Goal: Task Accomplishment & Management: Manage account settings

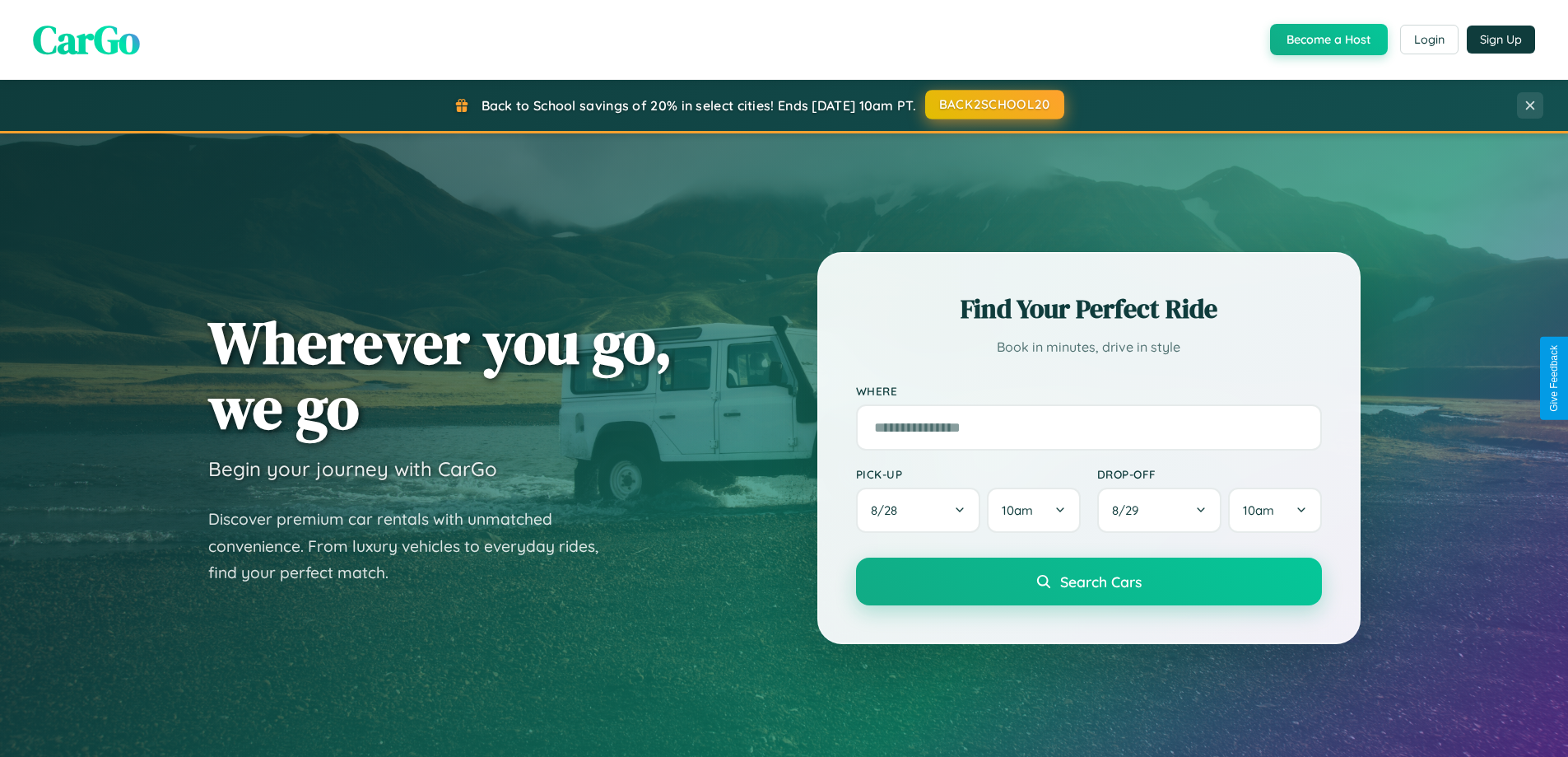
click at [994, 104] on button "BACK2SCHOOL20" at bounding box center [994, 104] width 139 height 30
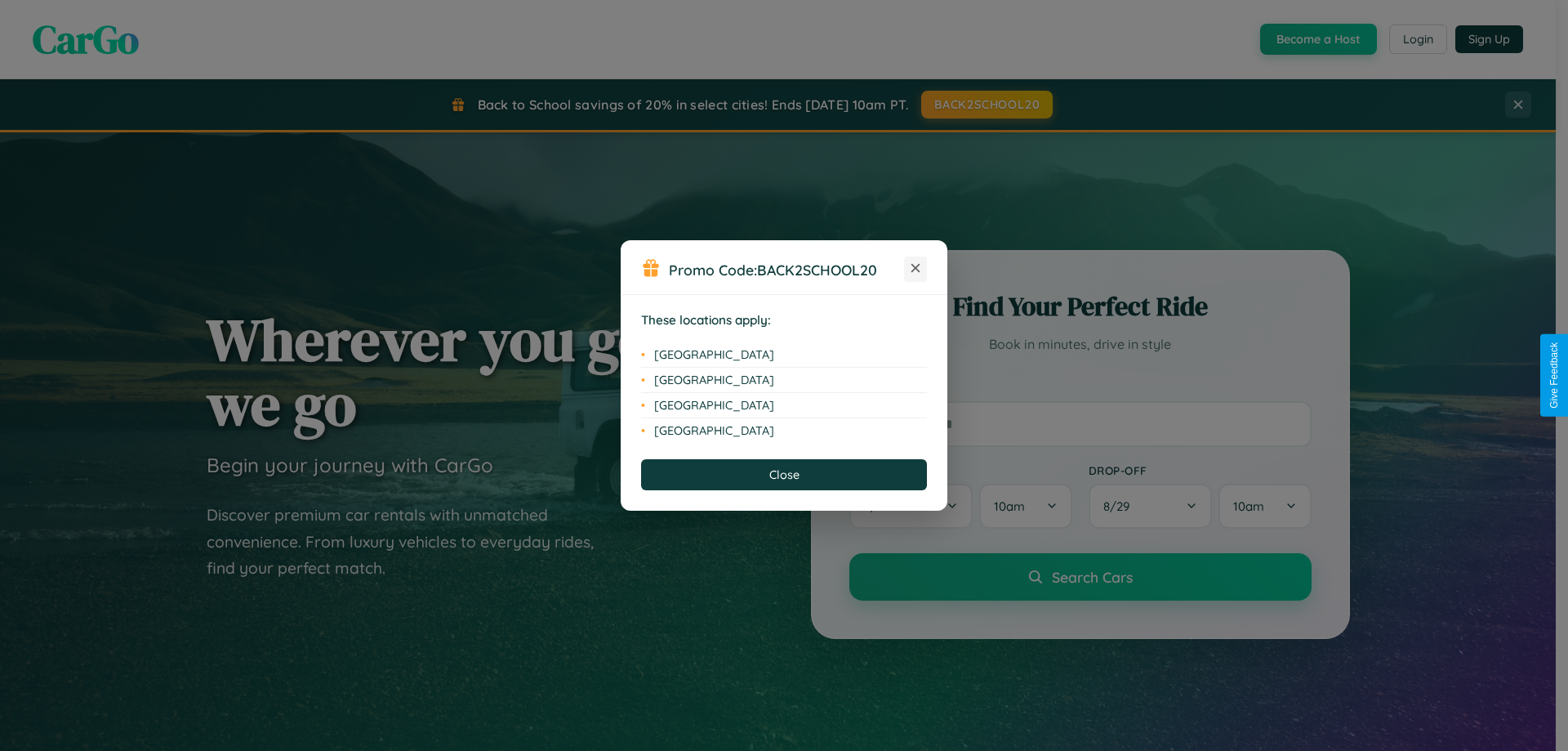
click at [916, 269] on icon at bounding box center [916, 268] width 9 height 9
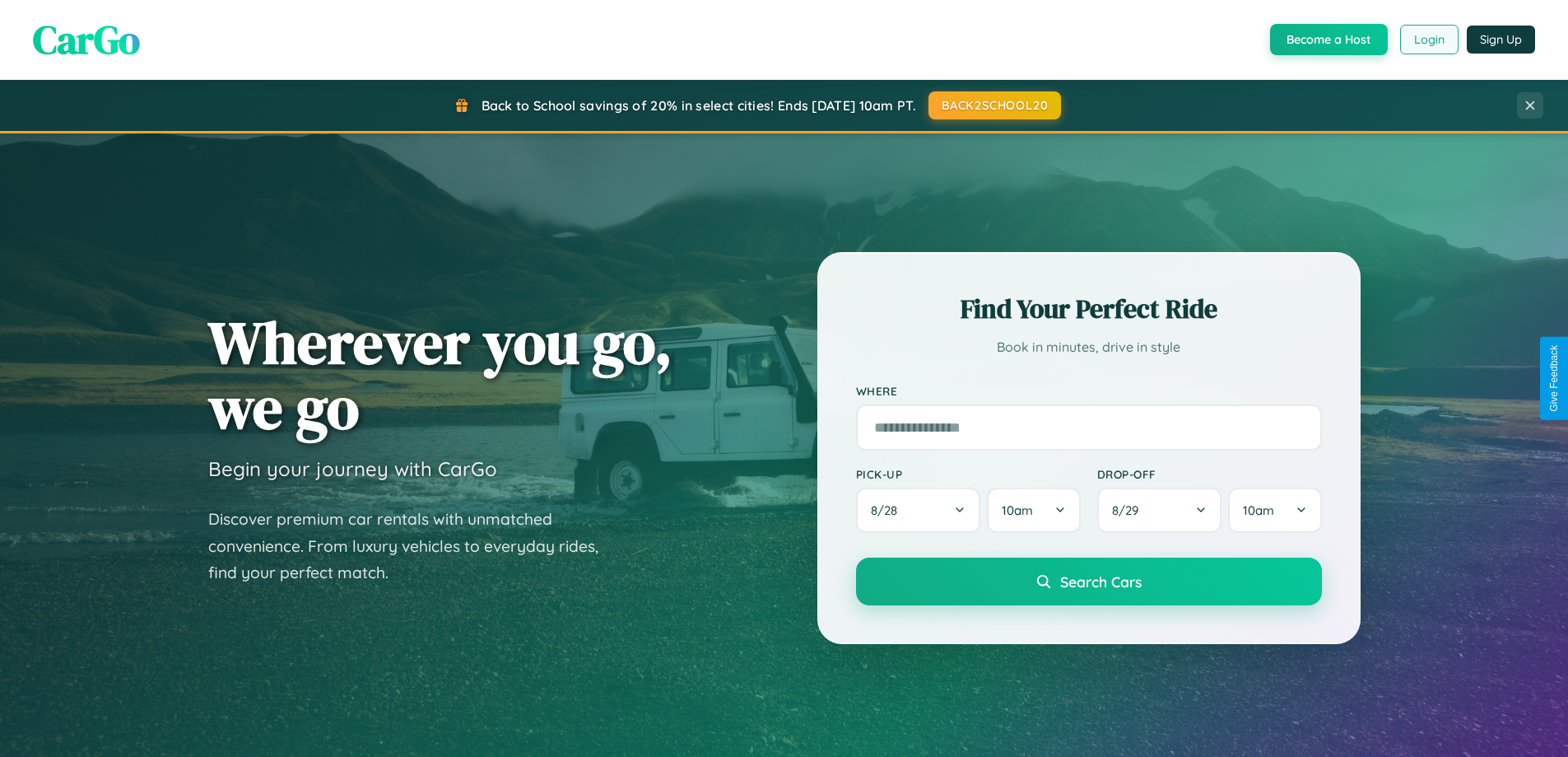
click at [1428, 40] on button "Login" at bounding box center [1428, 40] width 58 height 30
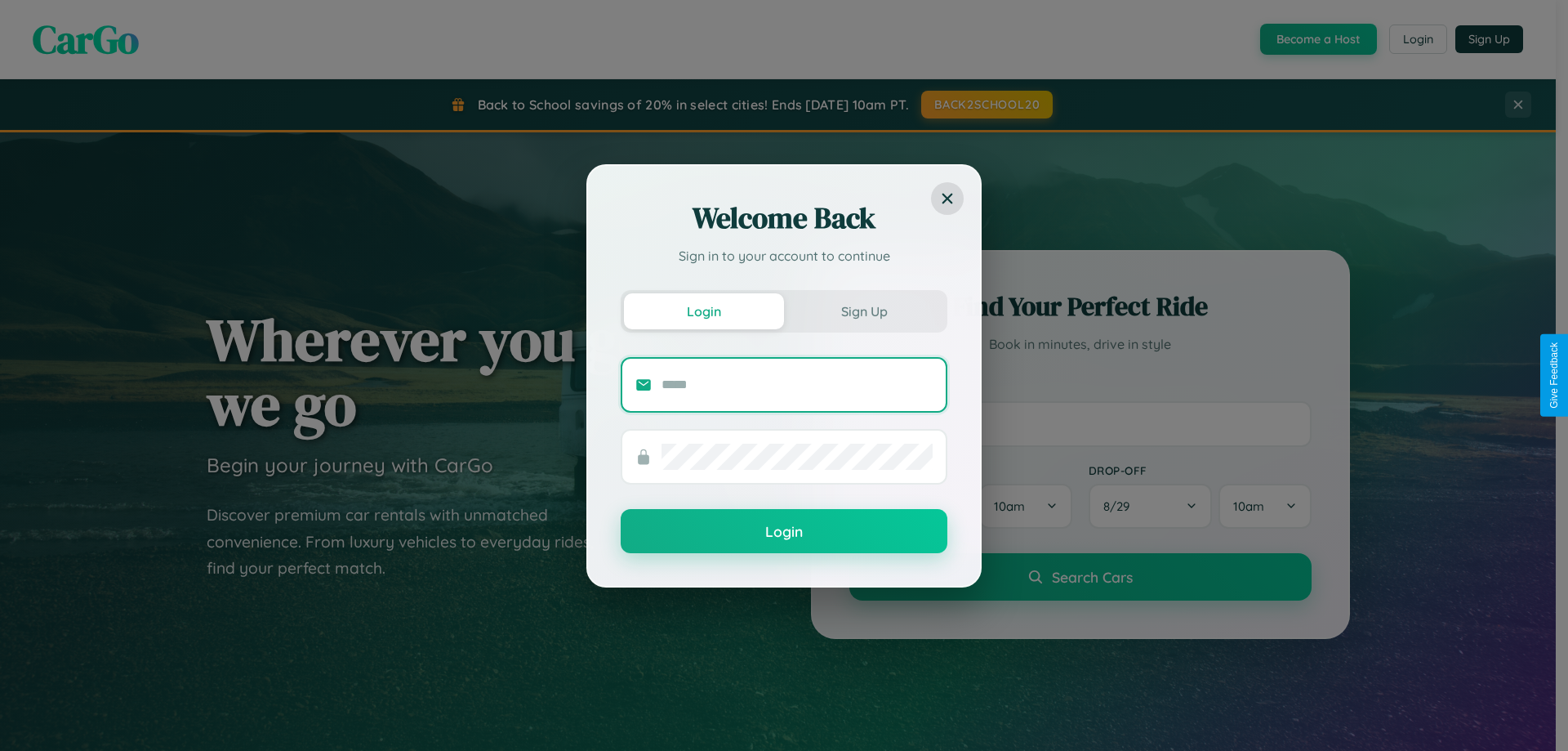
click at [797, 384] on input "text" at bounding box center [797, 384] width 271 height 26
type input "**********"
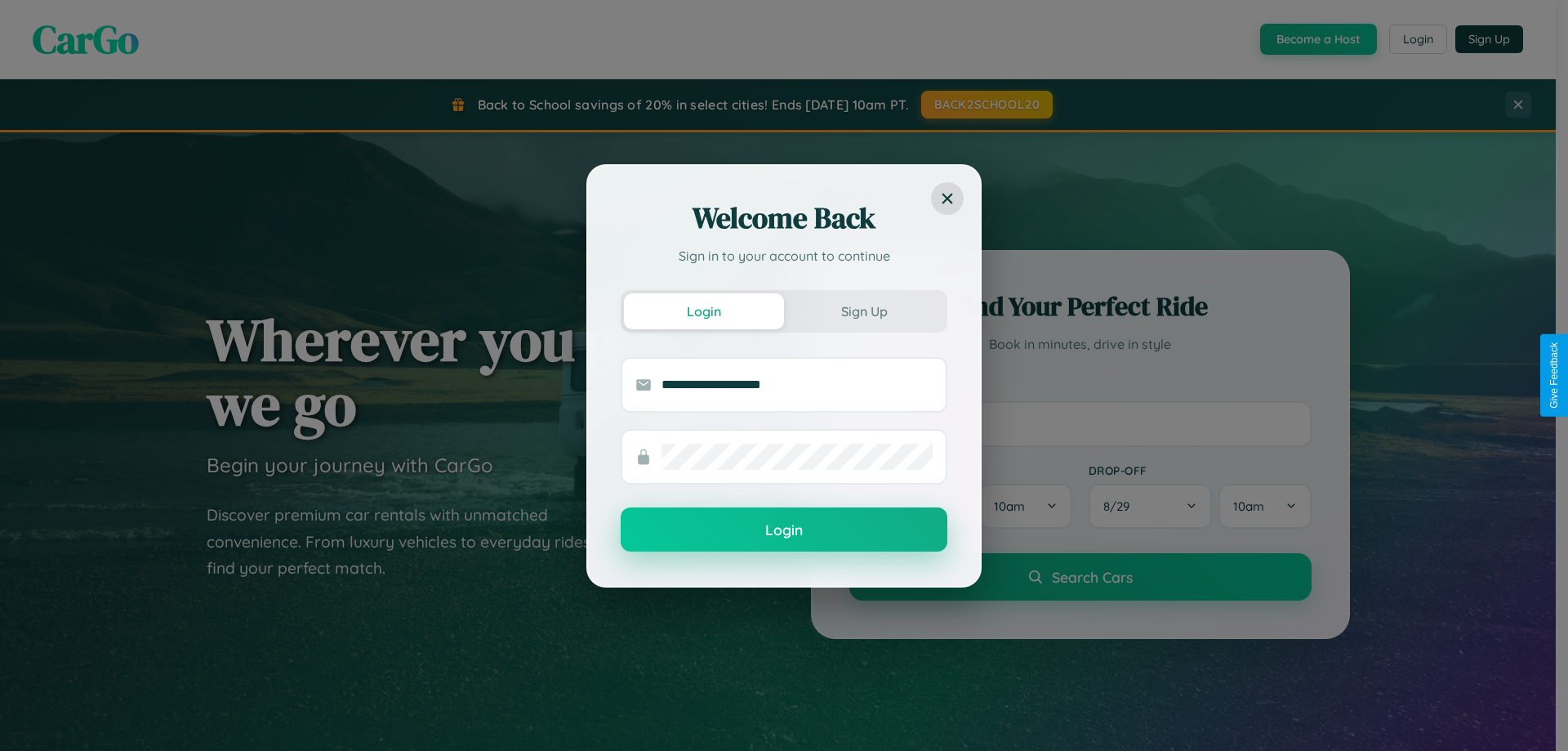
click at [784, 530] on button "Login" at bounding box center [784, 529] width 327 height 45
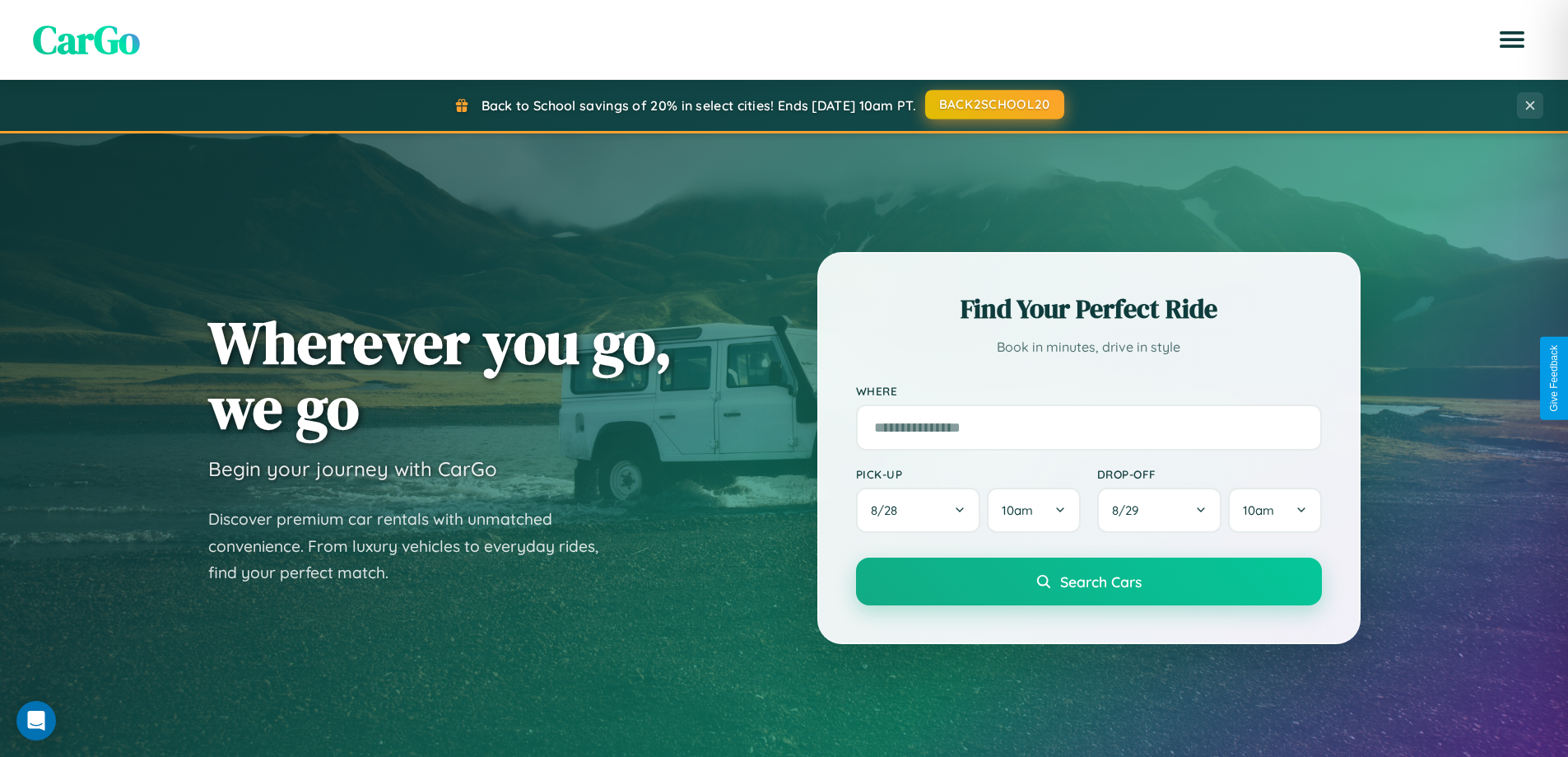
click at [994, 104] on button "BACK2SCHOOL20" at bounding box center [994, 104] width 139 height 30
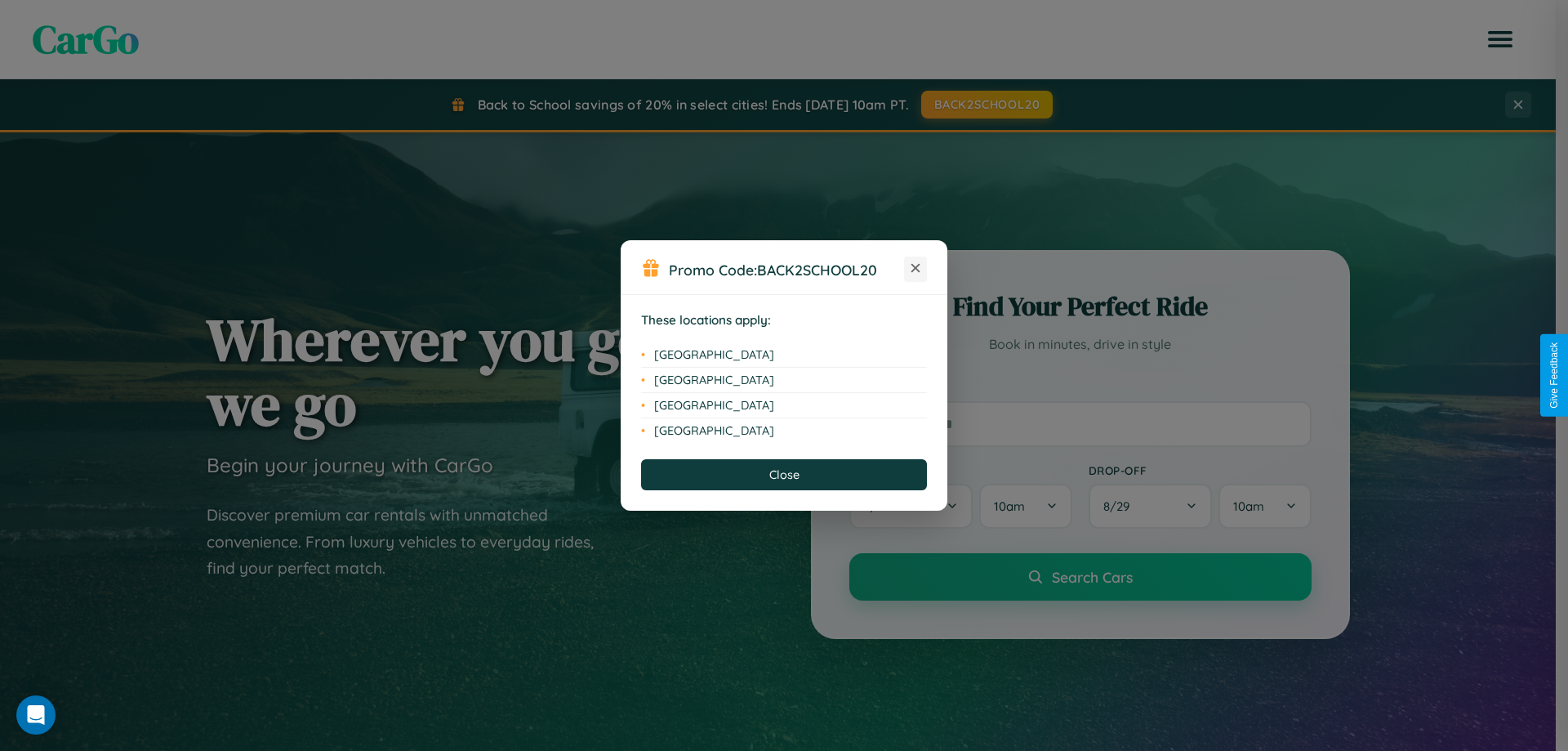
click at [916, 269] on icon at bounding box center [916, 268] width 9 height 9
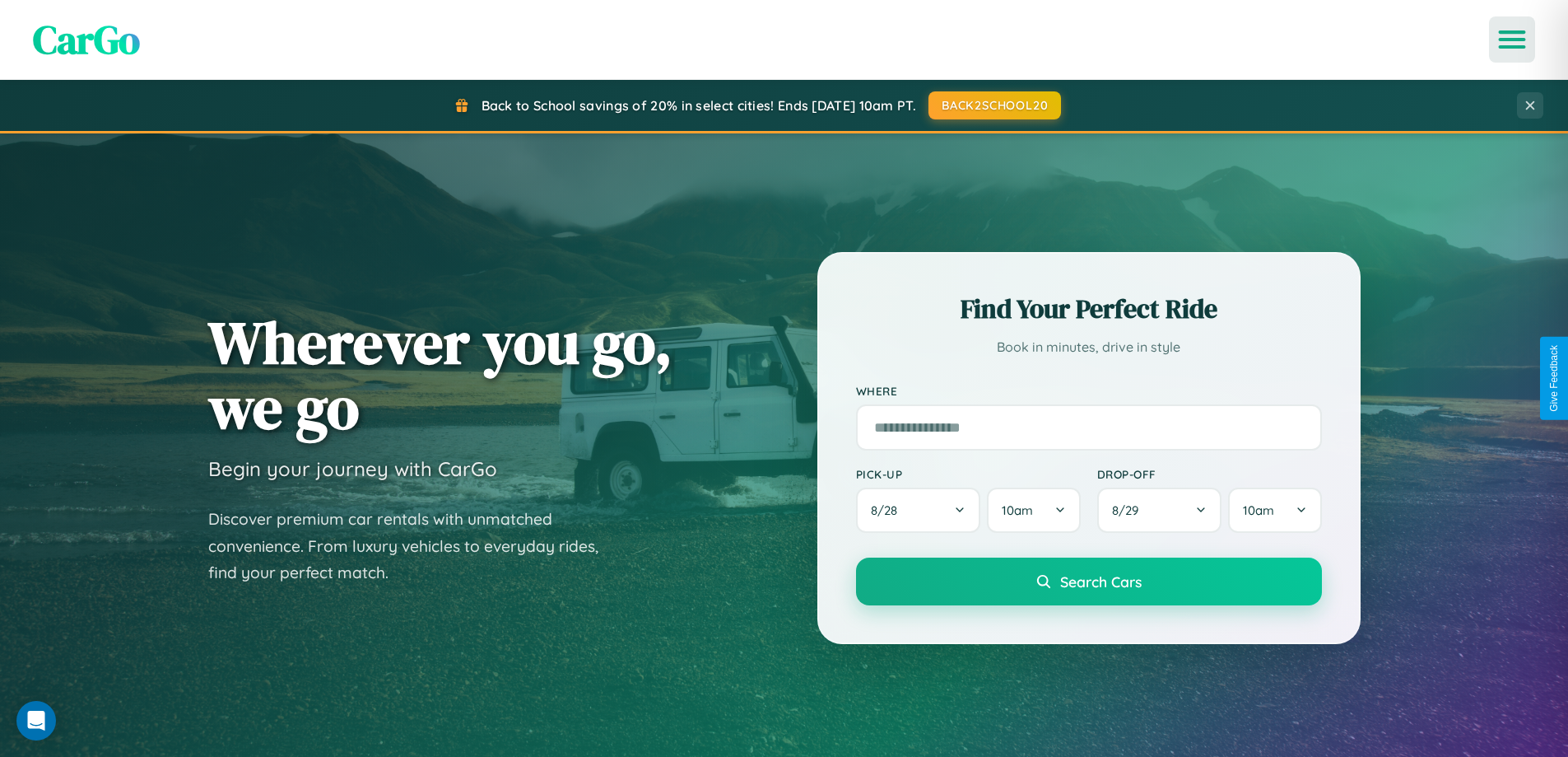
click at [1511, 40] on icon "Open menu" at bounding box center [1511, 40] width 24 height 15
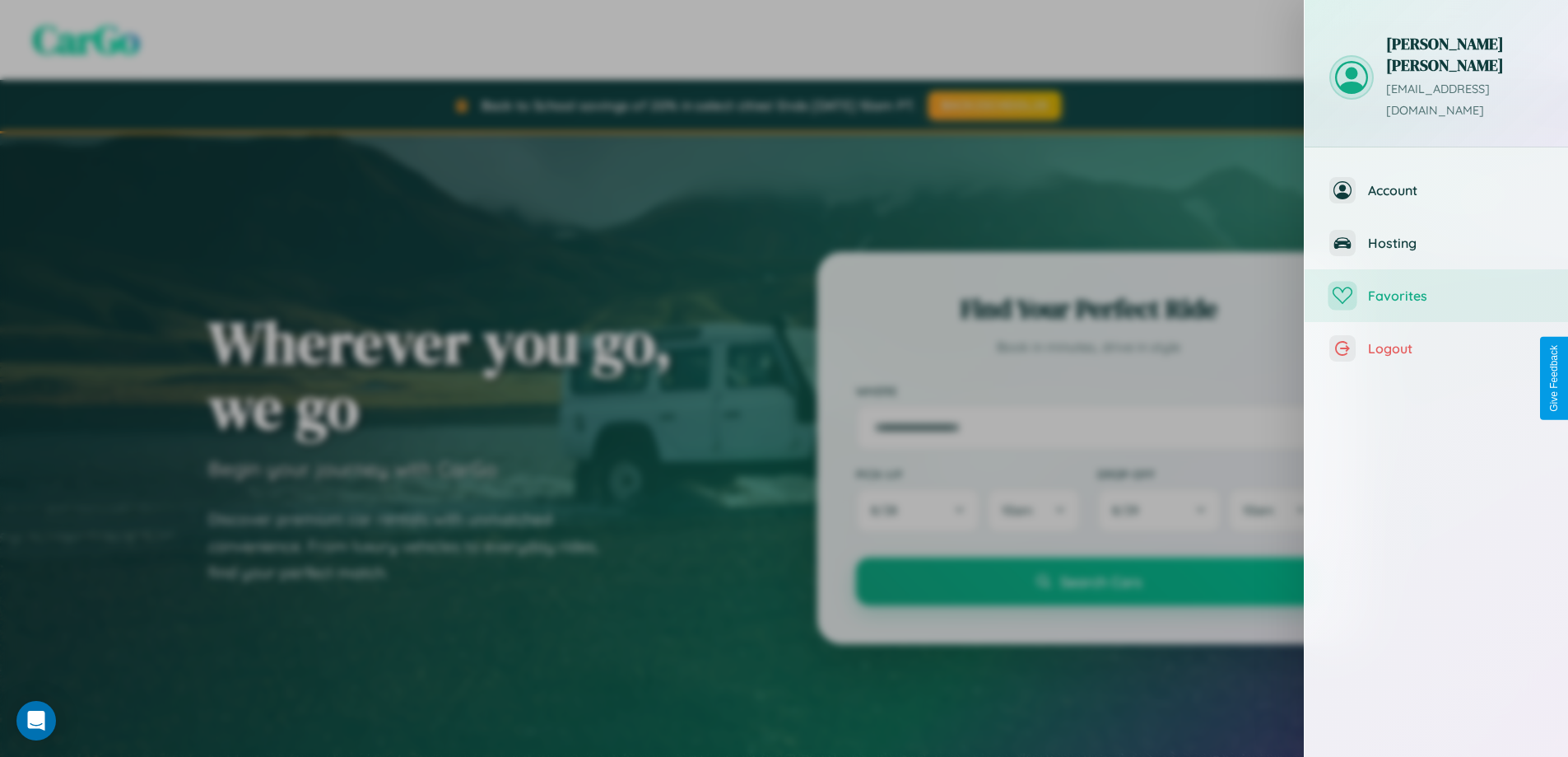
click at [1436, 287] on span "Favorites" at bounding box center [1455, 295] width 175 height 16
